Goal: Task Accomplishment & Management: Manage account settings

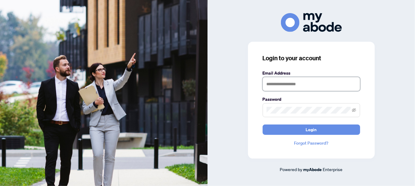
click at [268, 87] on input "text" at bounding box center [312, 84] width 98 height 14
type input "**********"
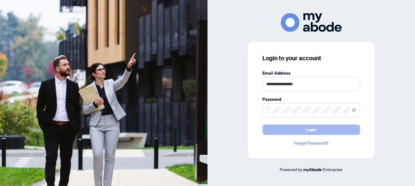
click at [313, 131] on span "Login" at bounding box center [311, 130] width 11 height 10
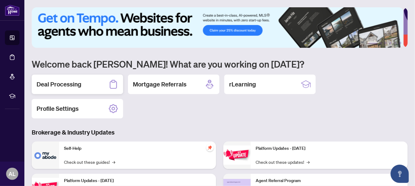
click at [68, 84] on h2 "Deal Processing" at bounding box center [59, 84] width 45 height 9
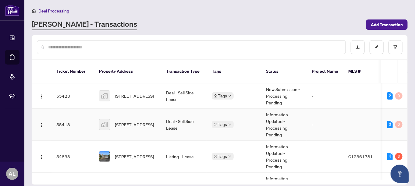
click at [275, 111] on td "Information Updated - Processing Pending" at bounding box center [284, 125] width 46 height 32
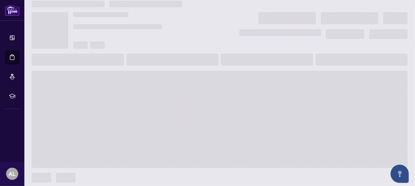
scroll to position [10, 0]
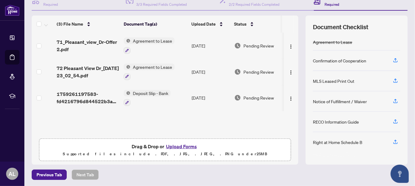
scroll to position [37, 0]
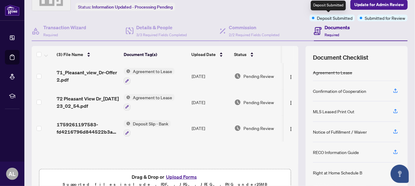
click at [317, 18] on span "Deposit Submitted" at bounding box center [335, 18] width 36 height 7
click at [66, 29] on h4 "Transaction Wizard" at bounding box center [64, 27] width 43 height 7
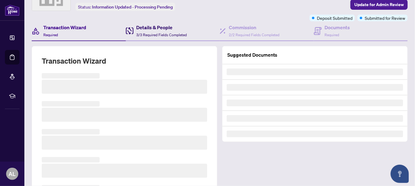
click at [148, 31] on div "Details & People 3/3 Required Fields Completed" at bounding box center [162, 31] width 51 height 14
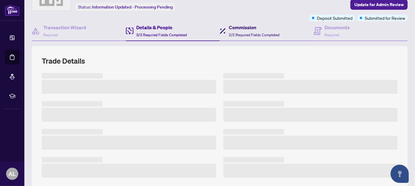
click at [244, 33] on span "2/2 Required Fields Completed" at bounding box center [254, 35] width 51 height 5
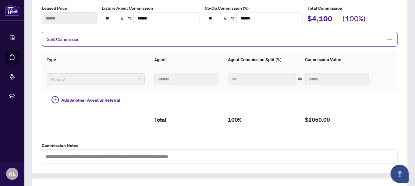
scroll to position [14, 0]
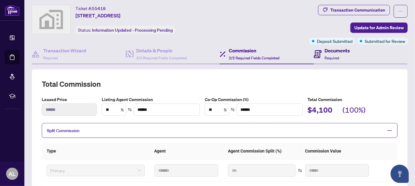
click at [325, 54] on div "Documents Required" at bounding box center [337, 54] width 25 height 14
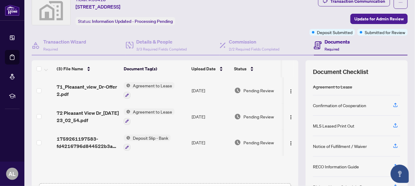
scroll to position [14, 0]
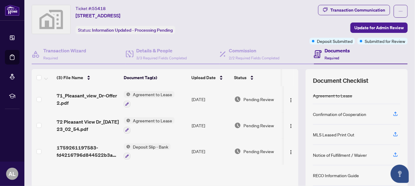
click at [155, 147] on span "Deposit Slip - Bank" at bounding box center [150, 147] width 40 height 7
click at [204, 177] on div "(3) File Name Document Tag(s) Upload Date Status 71_Pleasant_view_Dr-Offer 2.pd…" at bounding box center [165, 137] width 267 height 103
click at [163, 145] on span "Deposit Slip - Bank" at bounding box center [150, 147] width 40 height 7
click at [154, 175] on span "Deposit Slip - Bank" at bounding box center [141, 175] width 40 height 7
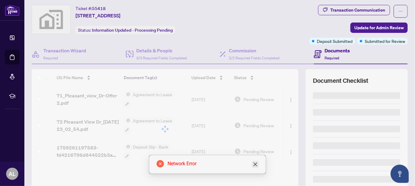
click at [258, 165] on icon "close" at bounding box center [255, 164] width 5 height 5
click at [150, 146] on div at bounding box center [165, 129] width 267 height 120
